Goal: Check status

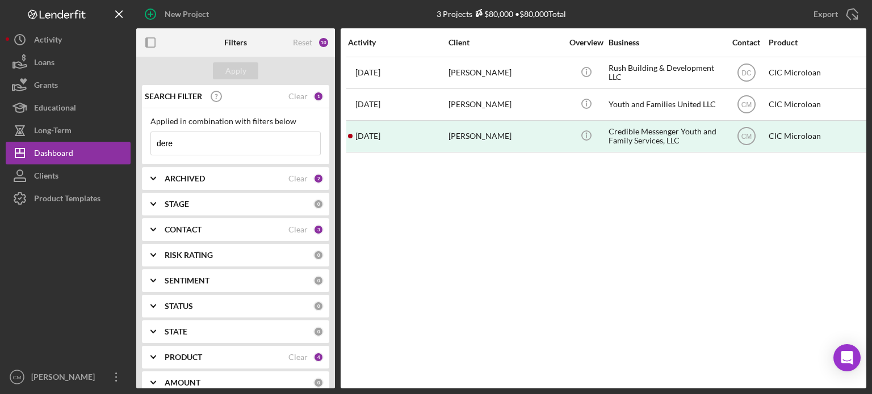
click at [251, 149] on input "dere" at bounding box center [235, 143] width 169 height 23
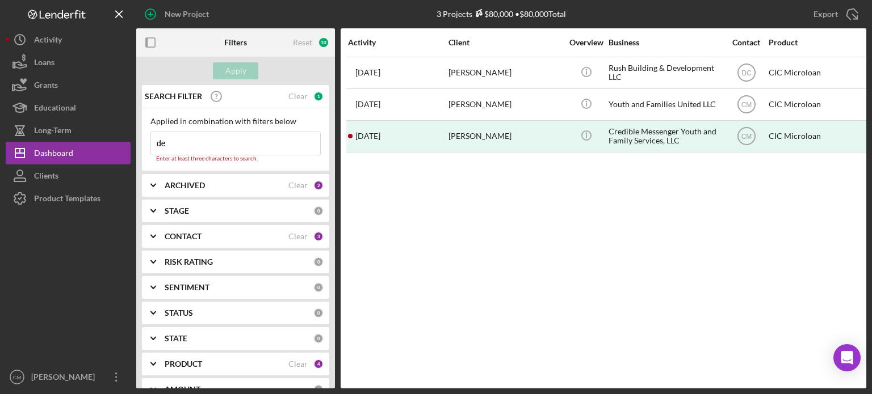
type input "d"
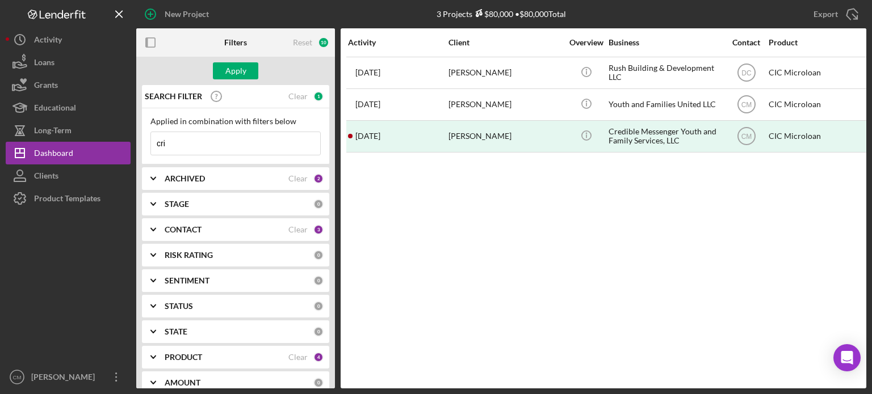
type input "crishion"
click at [239, 69] on div "Apply" at bounding box center [235, 70] width 21 height 17
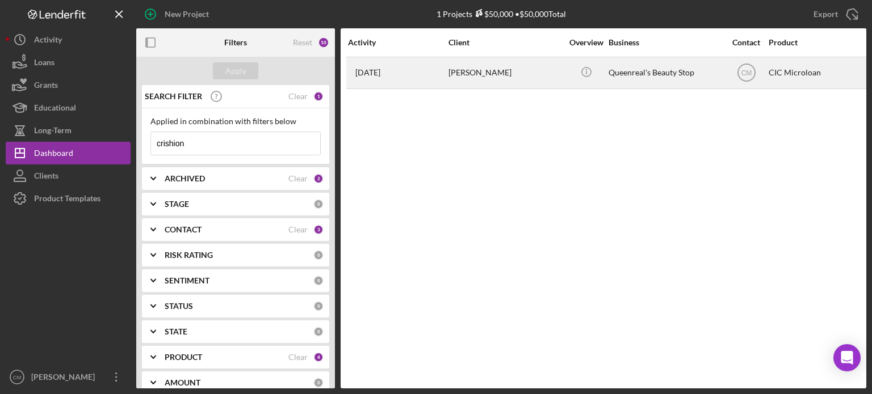
click at [520, 69] on div "[PERSON_NAME]" at bounding box center [505, 73] width 114 height 30
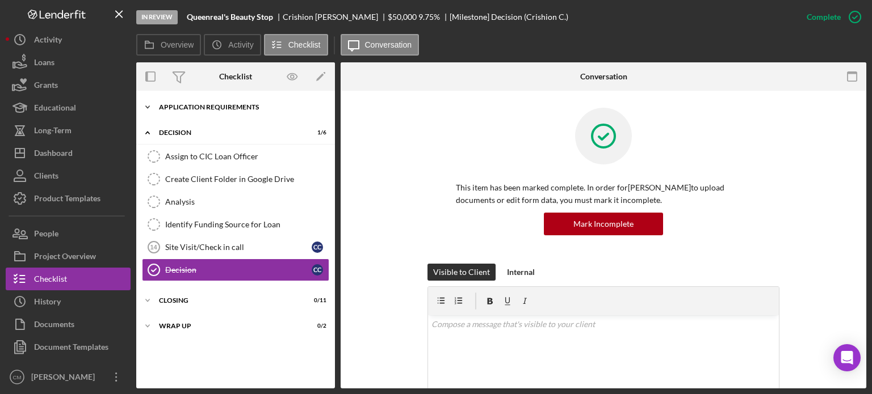
click at [170, 108] on div "APPLICATION REQUIREMENTS" at bounding box center [240, 107] width 162 height 7
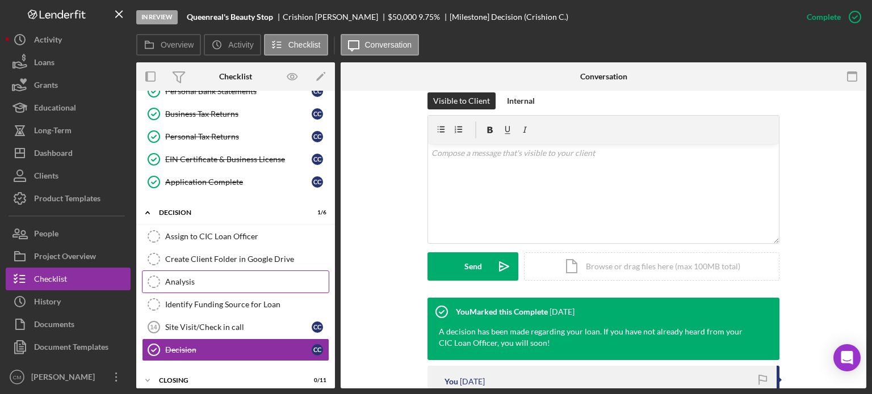
scroll to position [274, 0]
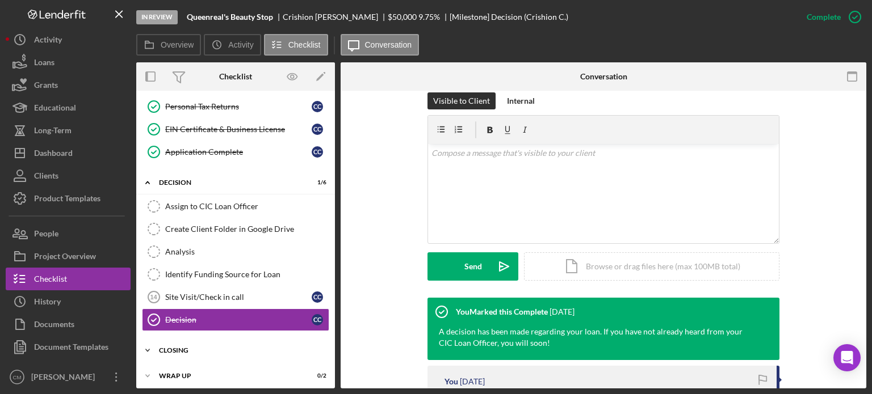
click at [190, 347] on div "CLOSING" at bounding box center [240, 350] width 162 height 7
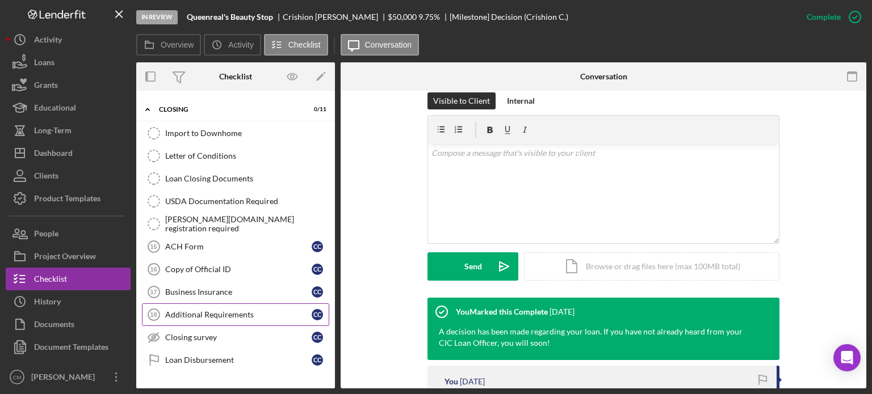
scroll to position [527, 0]
